Goal: Communication & Community: Answer question/provide support

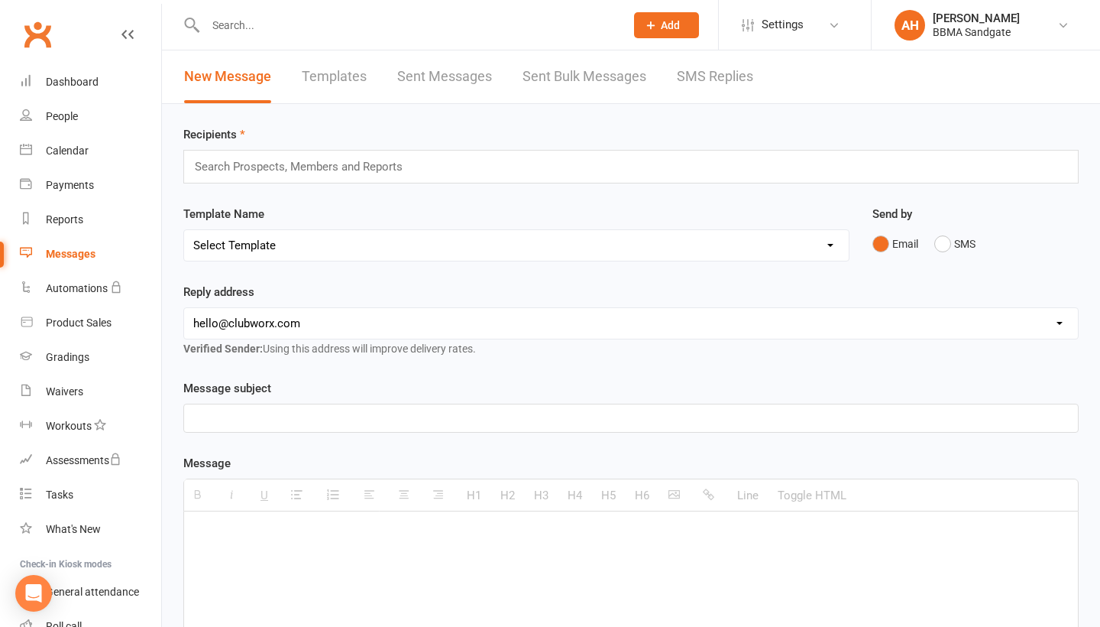
click at [703, 75] on link "SMS Replies" at bounding box center [715, 76] width 76 height 53
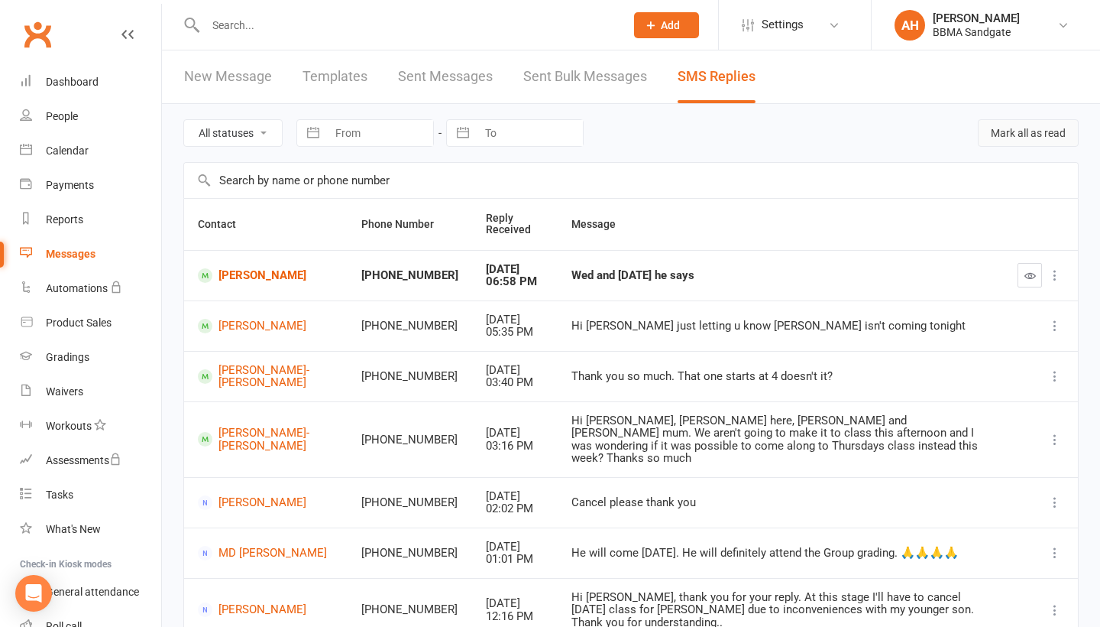
click at [1001, 144] on button "Mark all as read" at bounding box center [1028, 133] width 101 height 28
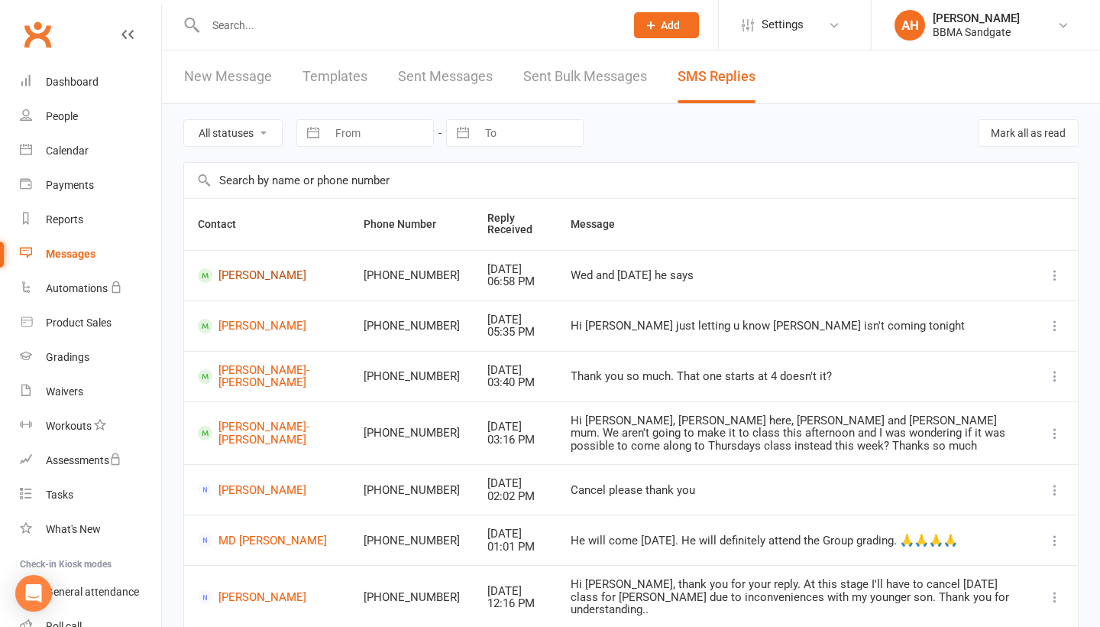
click at [245, 282] on link "[PERSON_NAME]" at bounding box center [267, 275] width 138 height 15
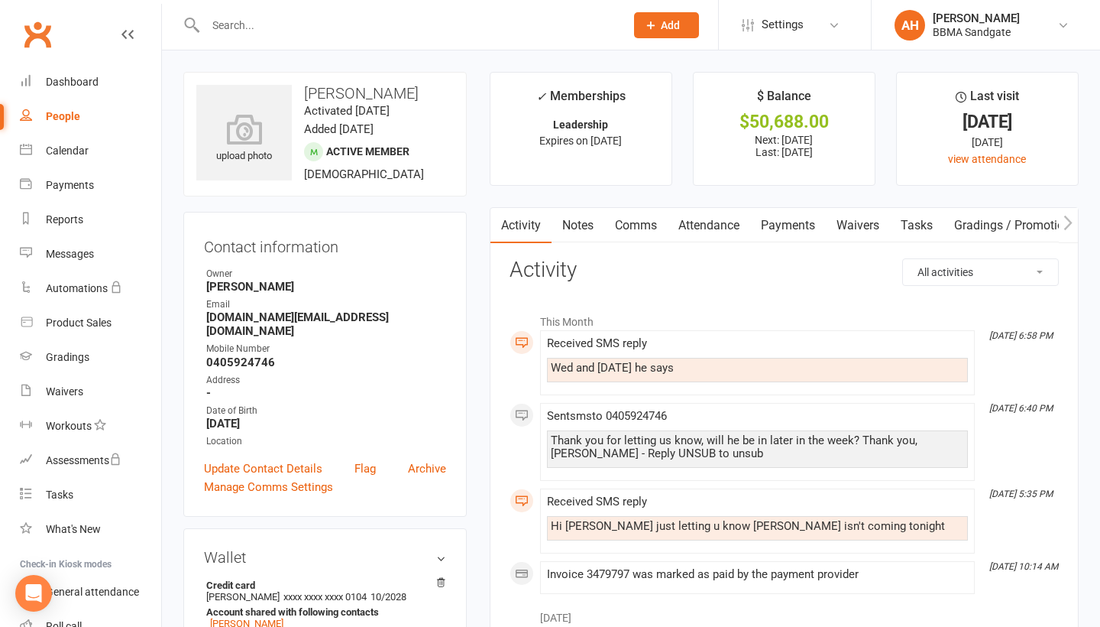
click at [651, 217] on link "Comms" at bounding box center [635, 225] width 63 height 35
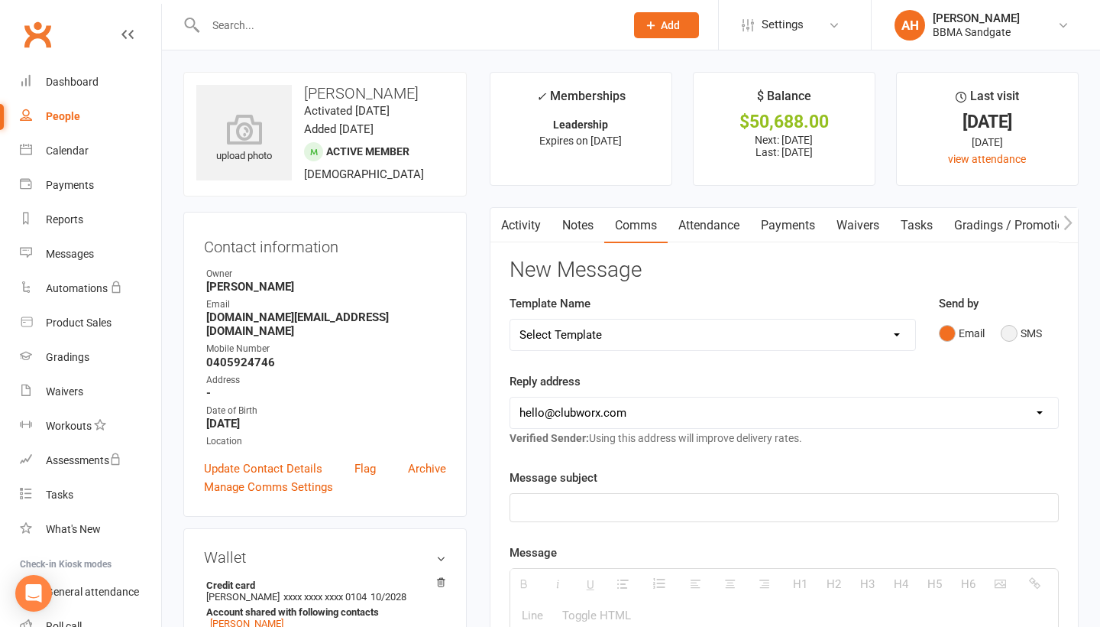
click at [1017, 325] on button "SMS" at bounding box center [1021, 333] width 41 height 29
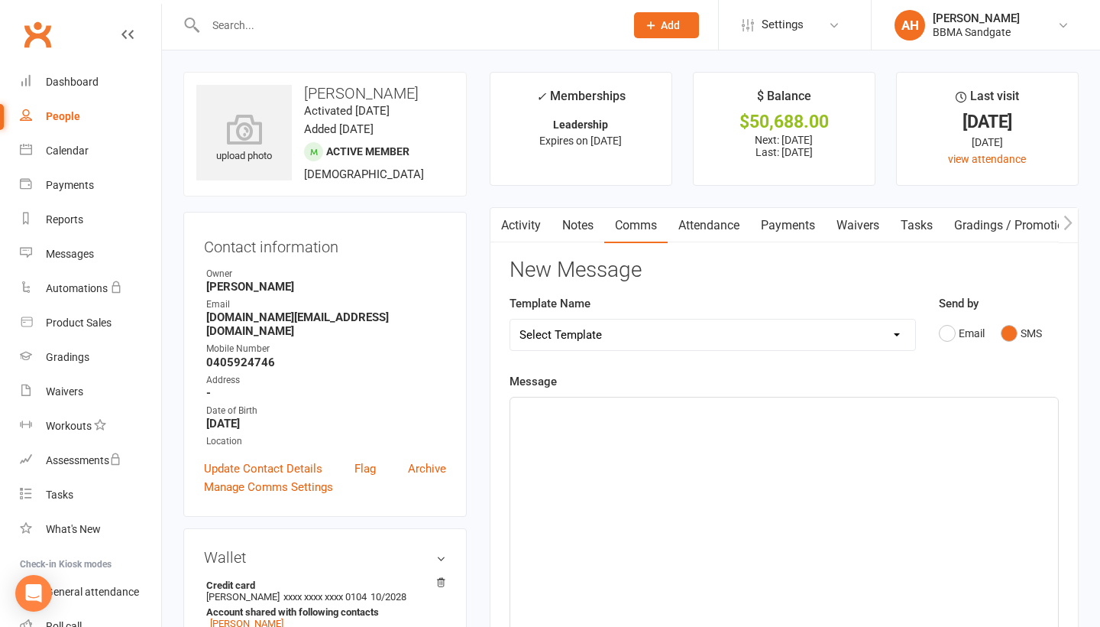
click at [810, 460] on div at bounding box center [784, 511] width 548 height 229
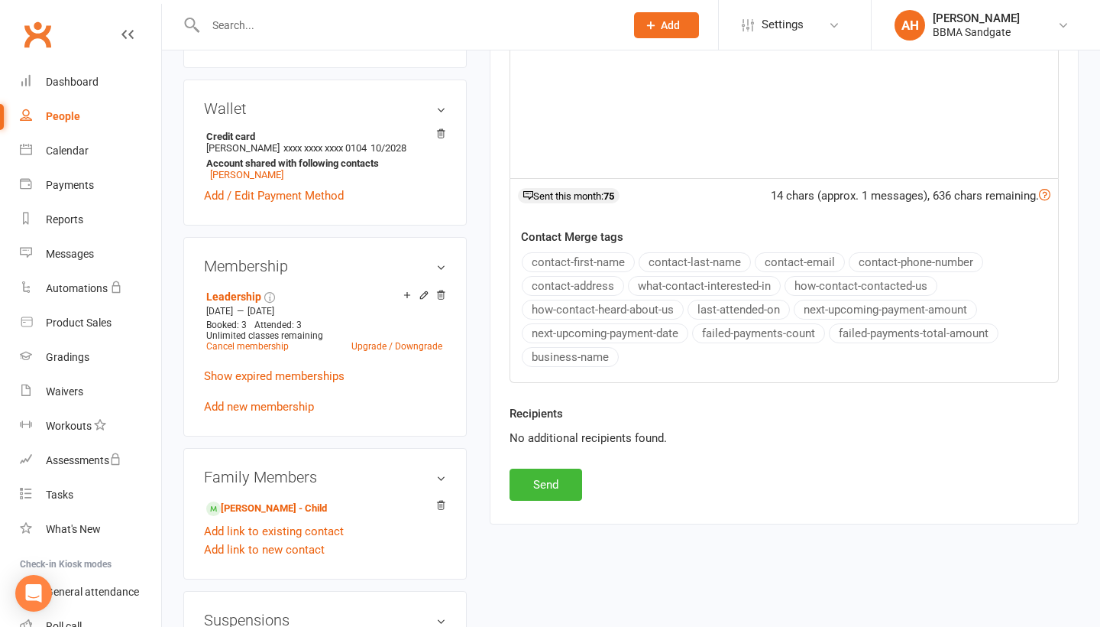
scroll to position [503, 0]
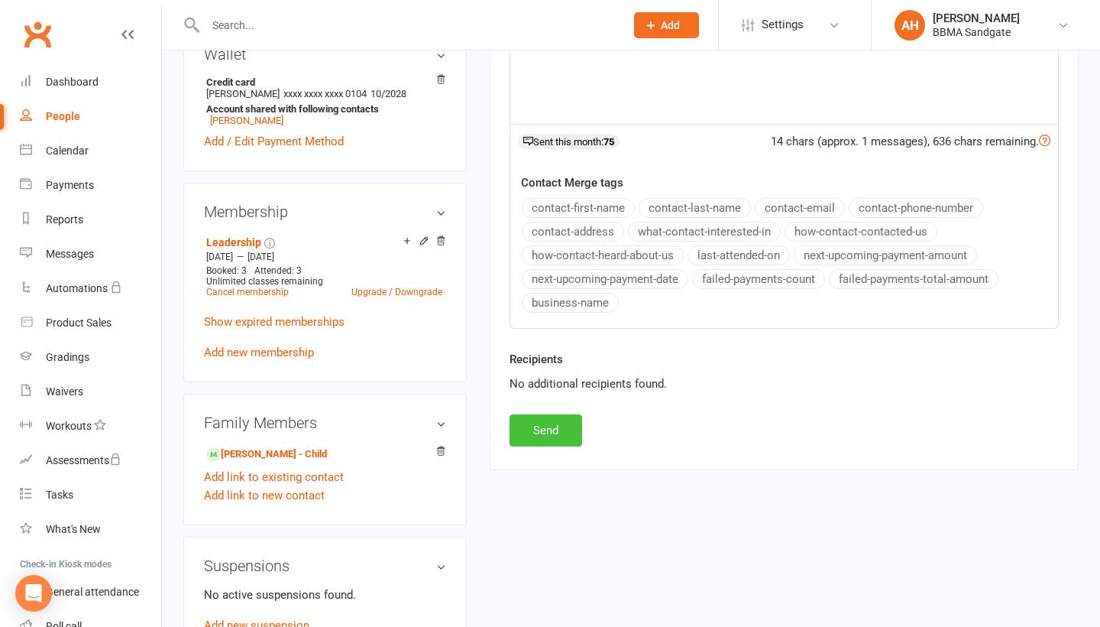
click at [564, 439] on button "Send" at bounding box center [546, 430] width 73 height 32
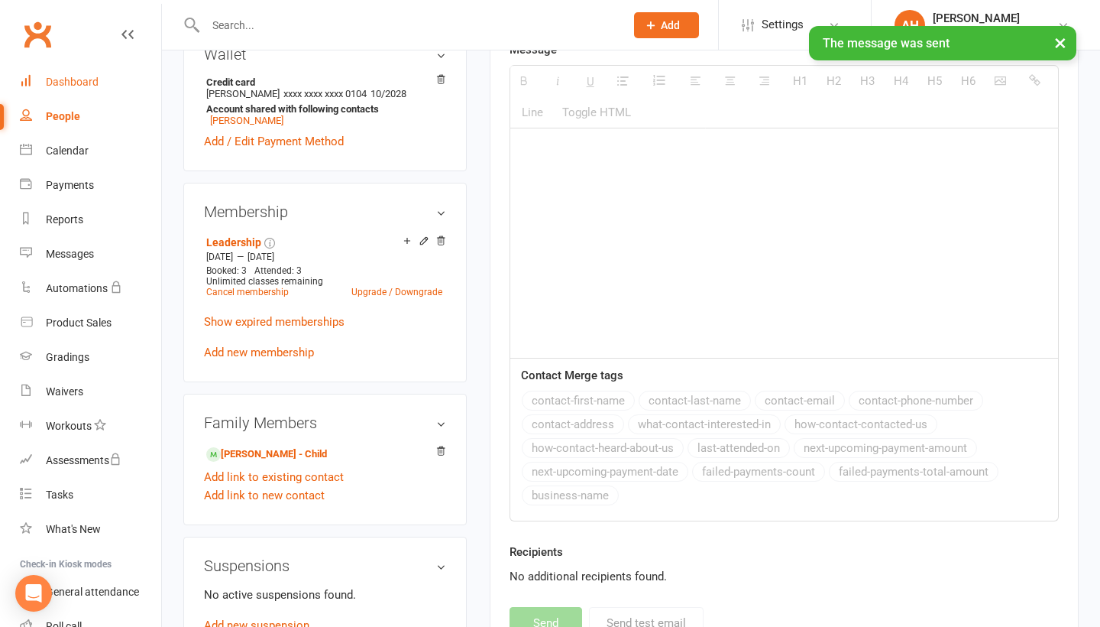
click at [106, 83] on link "Dashboard" at bounding box center [90, 82] width 141 height 34
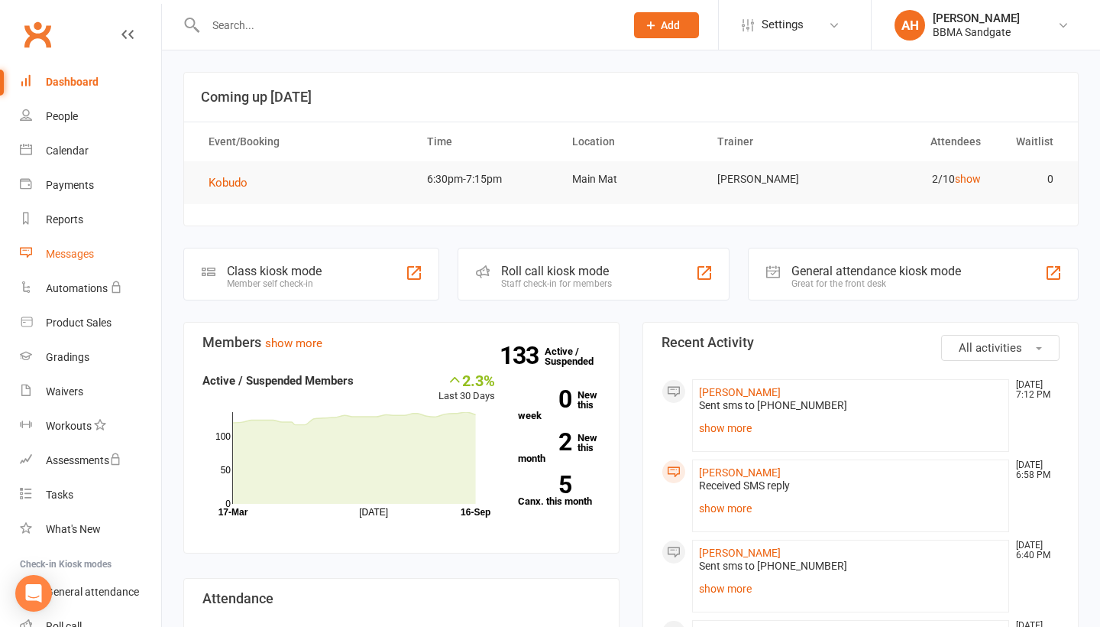
click at [82, 245] on link "Messages" at bounding box center [90, 254] width 141 height 34
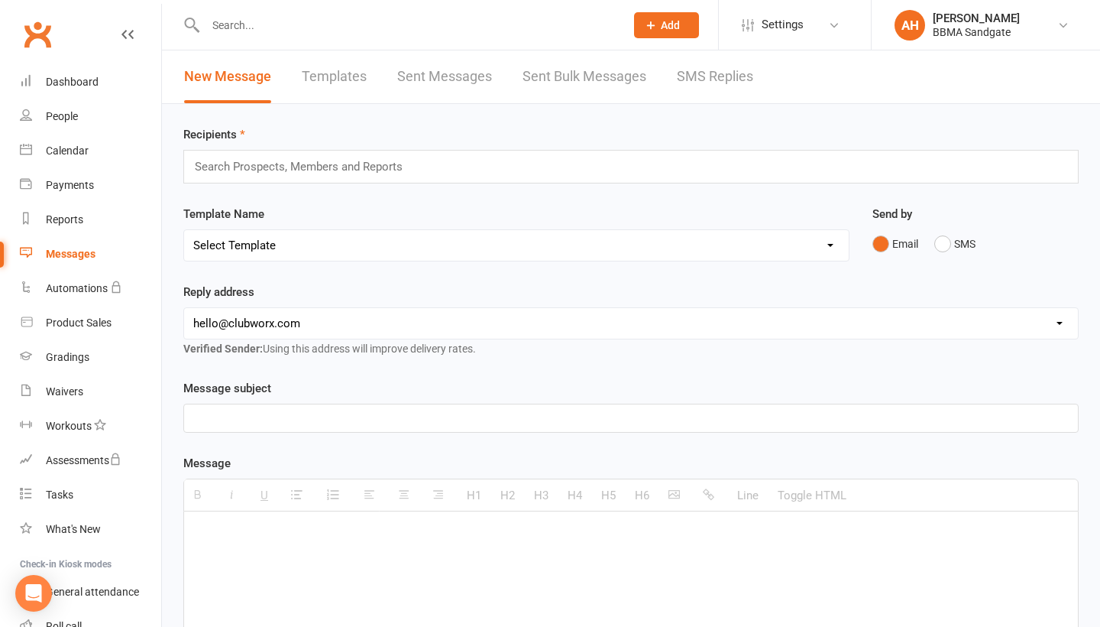
click at [716, 74] on link "SMS Replies" at bounding box center [715, 76] width 76 height 53
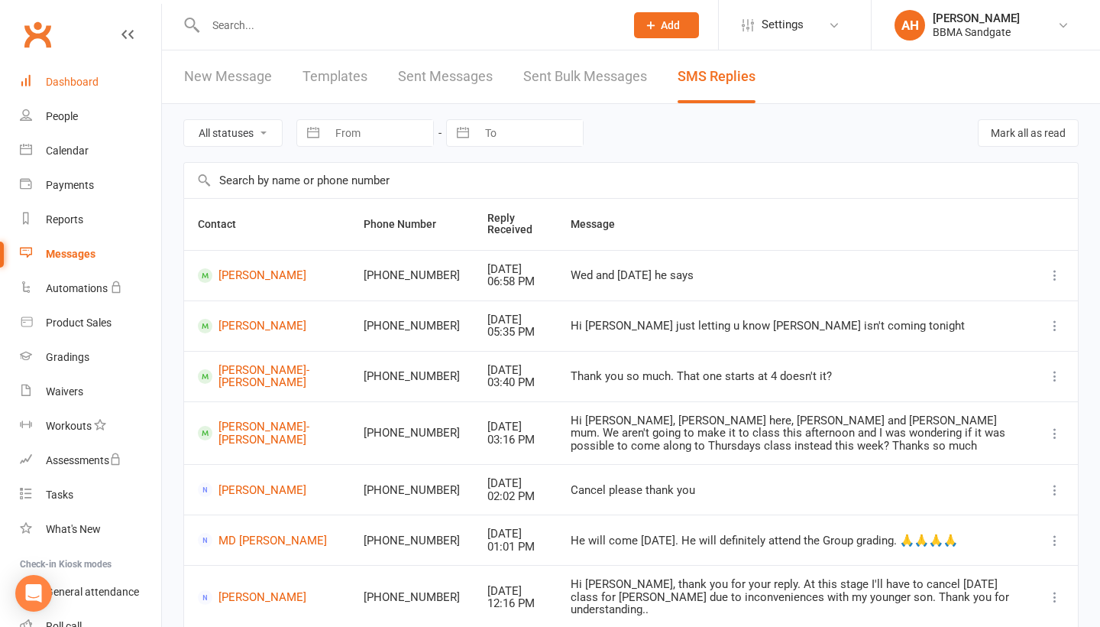
click at [137, 76] on link "Dashboard" at bounding box center [90, 82] width 141 height 34
